Goal: Communication & Community: Answer question/provide support

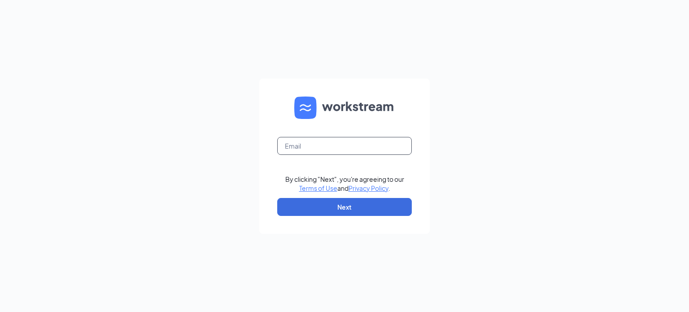
click at [295, 145] on input "text" at bounding box center [344, 146] width 135 height 18
click at [373, 146] on input "ebennett" at bounding box center [344, 146] width 135 height 18
type input "[EMAIL_ADDRESS][DOMAIN_NAME]"
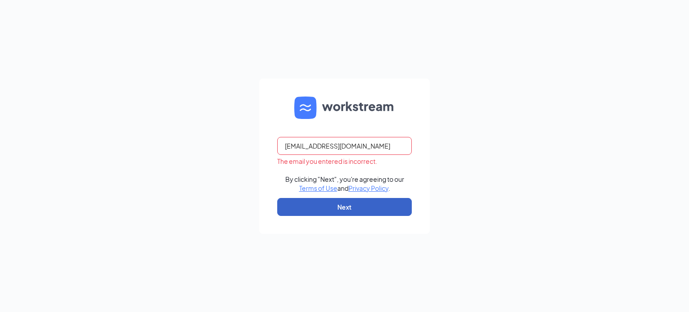
click at [345, 211] on button "Next" at bounding box center [344, 207] width 135 height 18
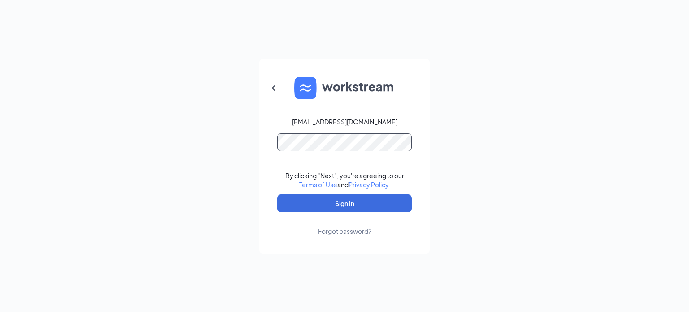
click at [277, 194] on button "Sign In" at bounding box center [344, 203] width 135 height 18
click at [341, 231] on div "Forgot password?" at bounding box center [344, 230] width 53 height 9
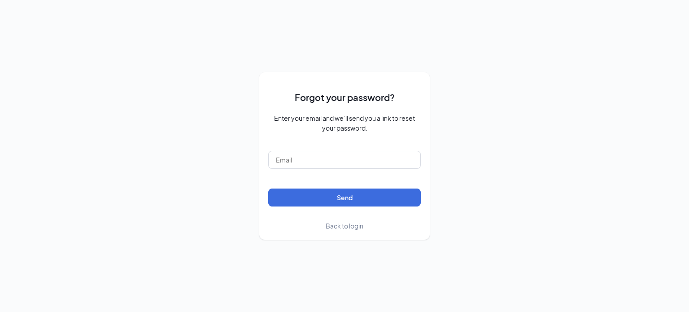
click at [346, 228] on span "Back to login" at bounding box center [345, 226] width 38 height 8
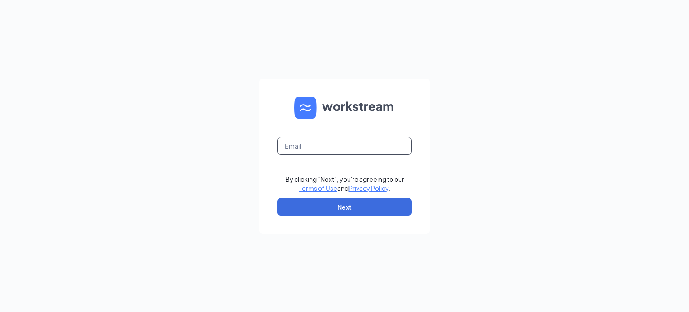
click at [300, 148] on input "text" at bounding box center [344, 146] width 135 height 18
type input "ebennett@meyerfoodsmc.com"
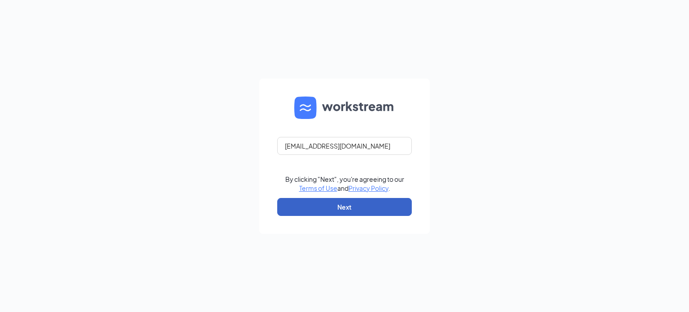
click at [326, 202] on button "Next" at bounding box center [344, 207] width 135 height 18
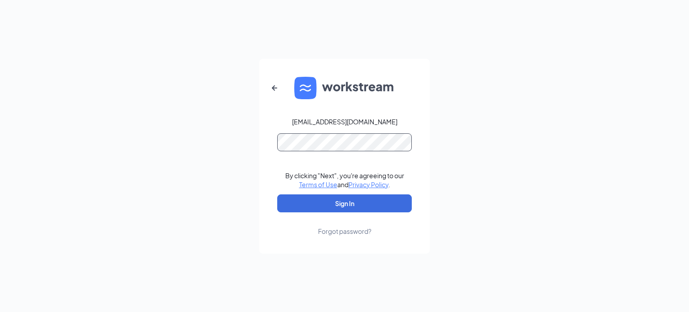
click at [277, 194] on button "Sign In" at bounding box center [344, 203] width 135 height 18
click at [309, 208] on button "Sign In" at bounding box center [344, 203] width 135 height 18
click at [357, 229] on div "Forgot password?" at bounding box center [344, 230] width 53 height 9
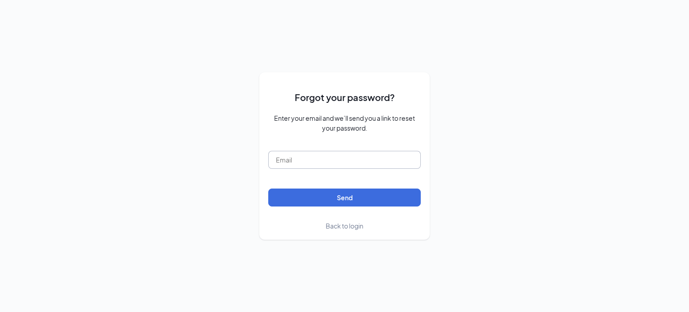
click at [312, 162] on input "text" at bounding box center [344, 160] width 152 height 18
click at [318, 148] on form "Forgot your password? Enter your email and we’ll send you a link to reset your …" at bounding box center [344, 155] width 152 height 149
click at [324, 159] on input "text" at bounding box center [344, 160] width 152 height 18
type input "ebennett@meyerfoodsmc.com"
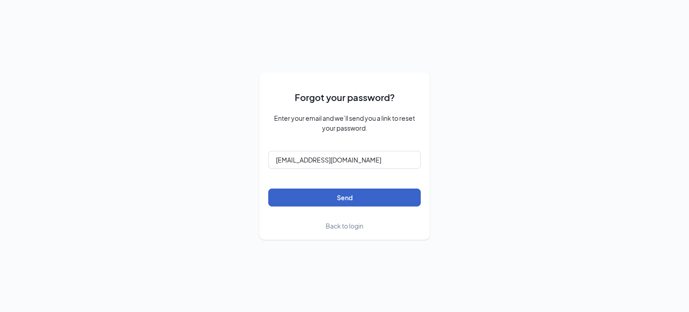
click at [343, 199] on button "Send" at bounding box center [344, 197] width 152 height 18
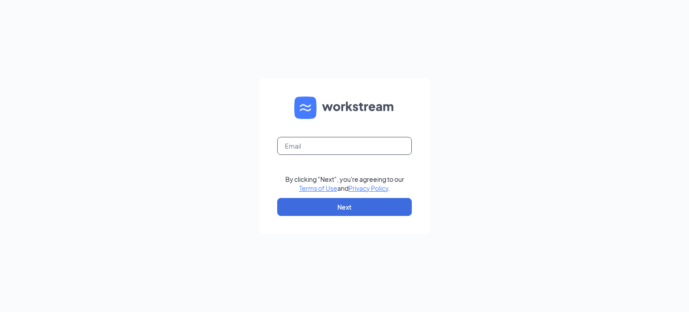
click at [309, 149] on input "text" at bounding box center [344, 146] width 135 height 18
type input "[EMAIL_ADDRESS][DOMAIN_NAME]"
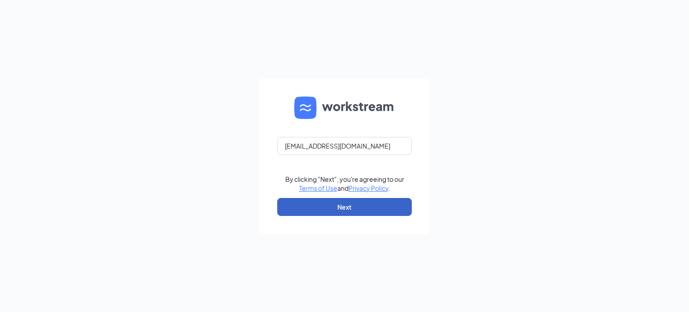
click at [346, 212] on button "Next" at bounding box center [344, 207] width 135 height 18
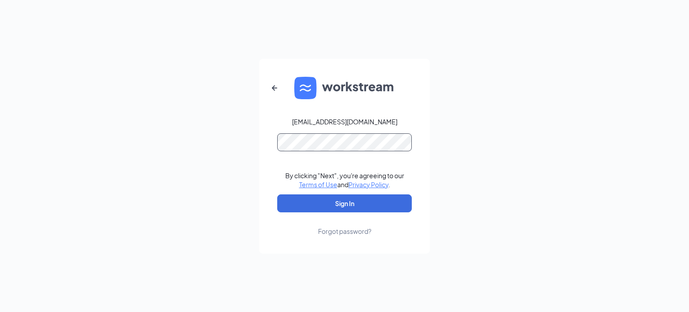
click at [277, 194] on button "Sign In" at bounding box center [344, 203] width 135 height 18
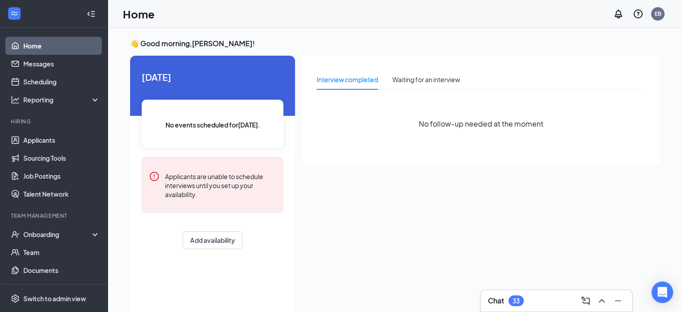
click at [548, 292] on div "Chat 33" at bounding box center [556, 300] width 152 height 22
click at [548, 296] on div "Chat 33" at bounding box center [556, 300] width 137 height 14
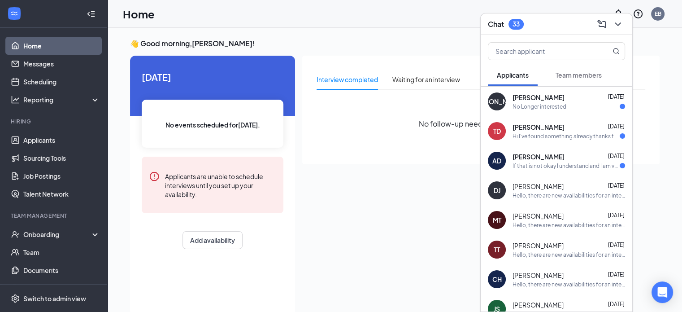
click at [583, 79] on button "Team members" at bounding box center [579, 75] width 64 height 22
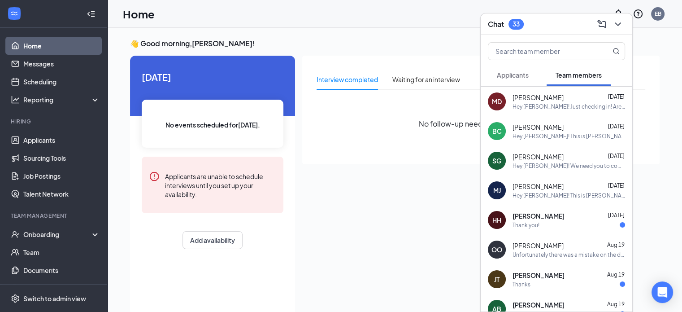
click at [555, 216] on div "Hailey Hall Aug 25" at bounding box center [569, 215] width 113 height 9
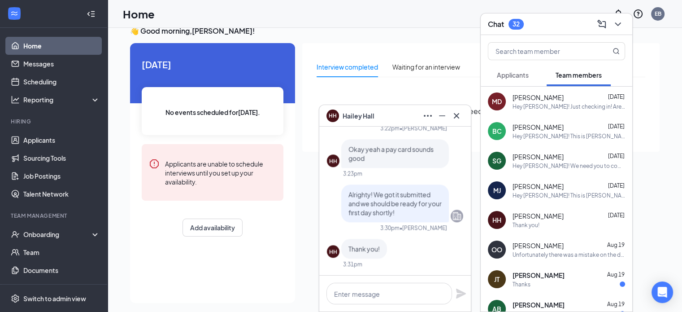
scroll to position [19, 0]
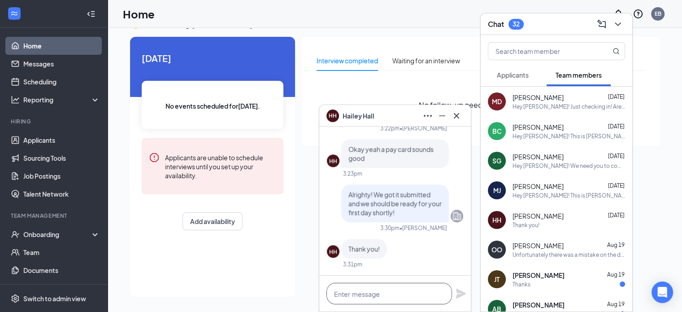
click at [411, 293] on textarea at bounding box center [390, 294] width 126 height 22
click at [388, 302] on textarea at bounding box center [390, 294] width 126 height 22
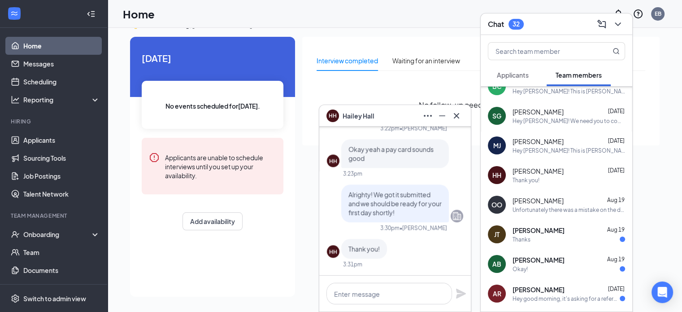
click at [549, 291] on span "AMANDA RUSSELL" at bounding box center [539, 289] width 52 height 9
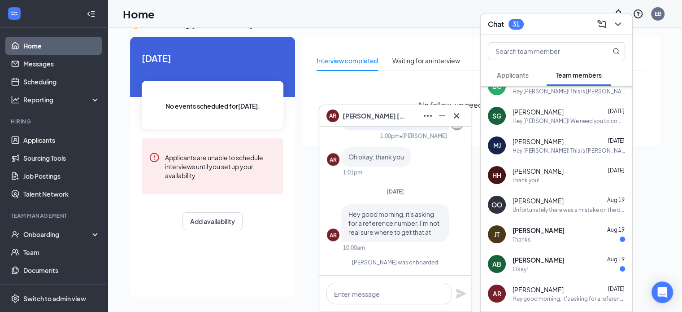
click at [555, 146] on div "Marylou Jones Aug 25 Hey Katie! This is Malachi just reaching out regarding you…" at bounding box center [569, 145] width 113 height 17
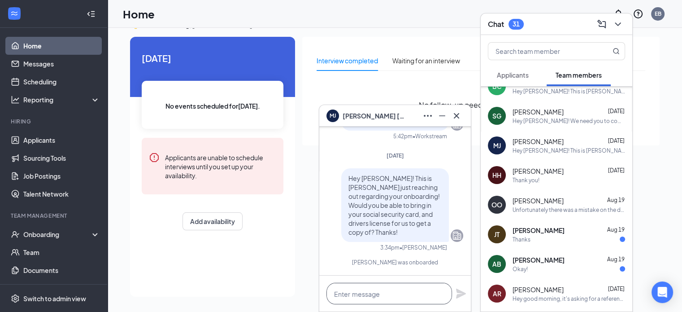
click at [368, 285] on textarea at bounding box center [390, 294] width 126 height 22
type textarea "You are in the system,"
click at [399, 296] on textarea "You are in the system," at bounding box center [390, 294] width 126 height 22
drag, startPoint x: 407, startPoint y: 294, endPoint x: 302, endPoint y: 296, distance: 105.4
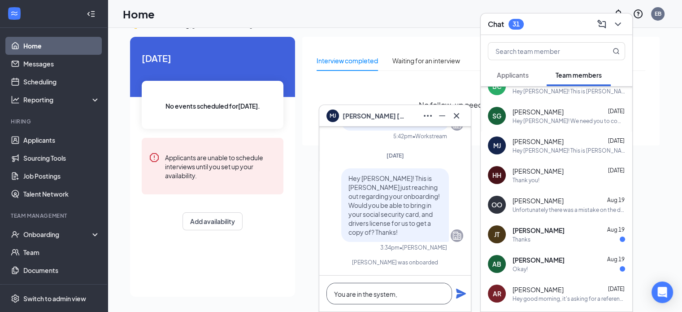
click at [302, 296] on div "MJ Marylou Jones MJ Marylou Jones Team member Crew Member • Madison Mon, Aug 11…" at bounding box center [395, 160] width 575 height 303
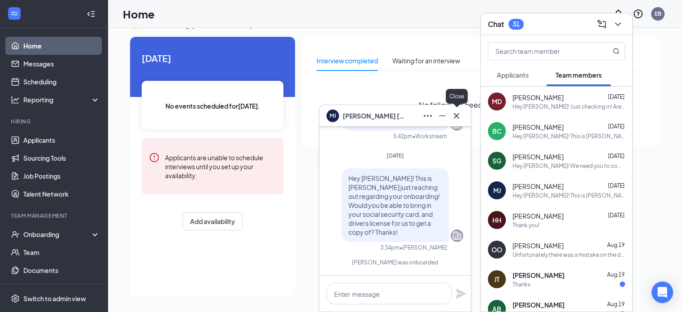
click at [459, 118] on icon "Cross" at bounding box center [456, 115] width 5 height 5
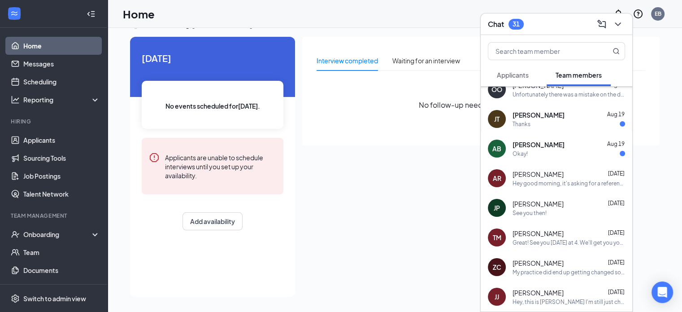
scroll to position [179, 0]
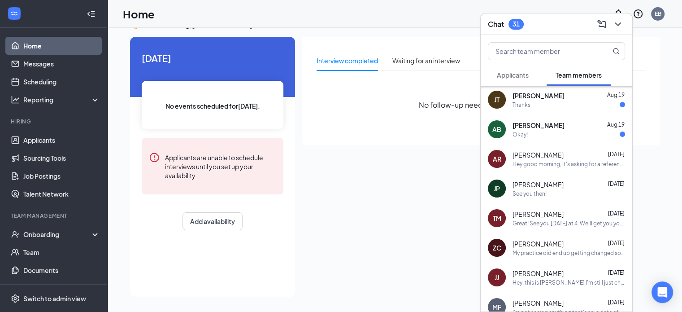
click at [531, 205] on div "TM Tyler Mann Aug 12 Great! See you Thursday at 4. We'll get you your shirts, h…" at bounding box center [557, 218] width 152 height 30
click at [542, 193] on div "See you then!" at bounding box center [530, 194] width 34 height 8
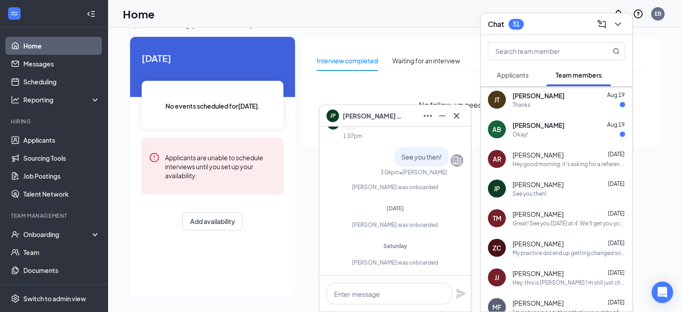
click at [564, 195] on div "See you then!" at bounding box center [569, 194] width 113 height 8
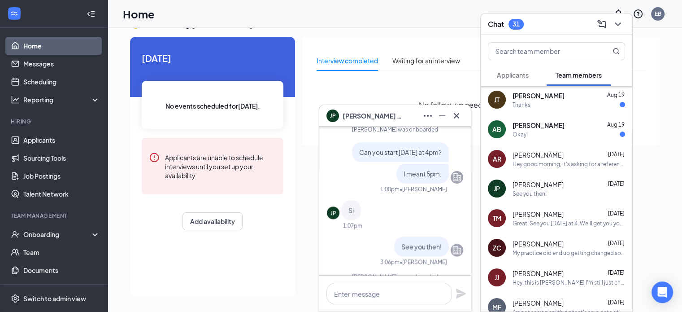
scroll to position [0, 0]
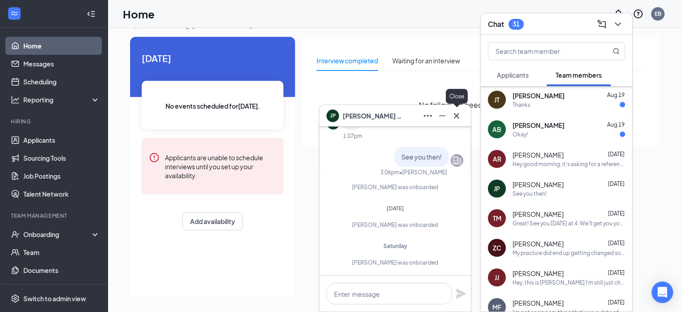
drag, startPoint x: 459, startPoint y: 119, endPoint x: 457, endPoint y: 114, distance: 4.8
click at [458, 118] on icon "Cross" at bounding box center [456, 115] width 11 height 11
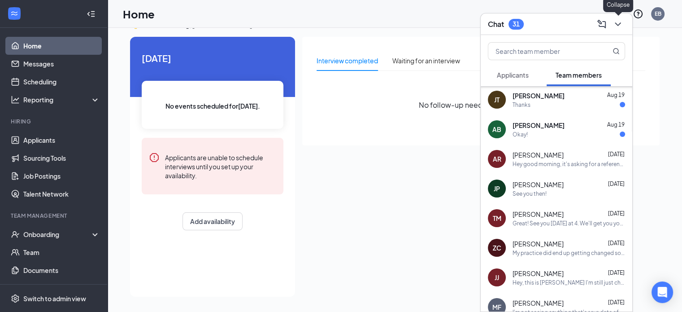
click at [617, 29] on icon "ChevronDown" at bounding box center [618, 24] width 11 height 11
